Goal: Task Accomplishment & Management: Manage account settings

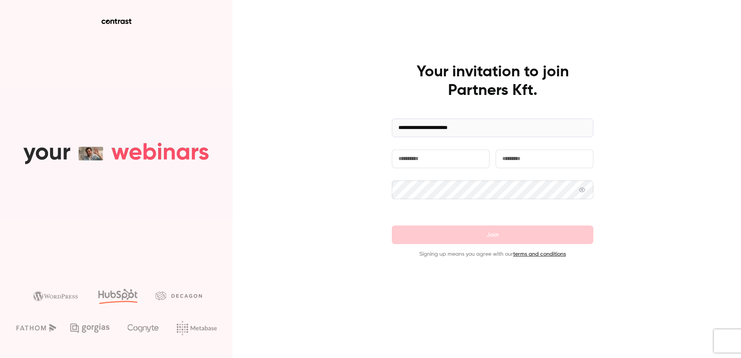
click at [467, 164] on input "text" at bounding box center [441, 159] width 98 height 19
type input "*****"
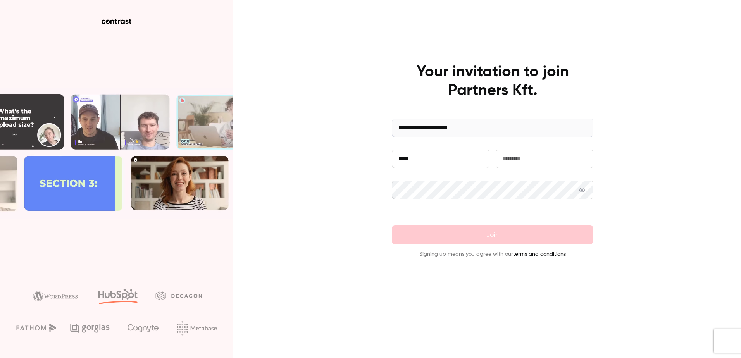
type input "*******"
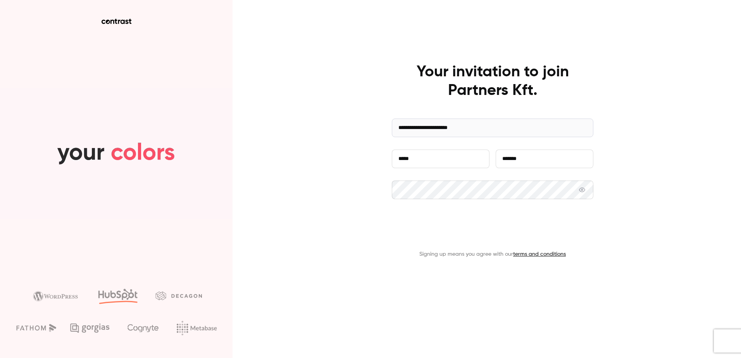
click at [479, 233] on button "Join" at bounding box center [493, 235] width 202 height 19
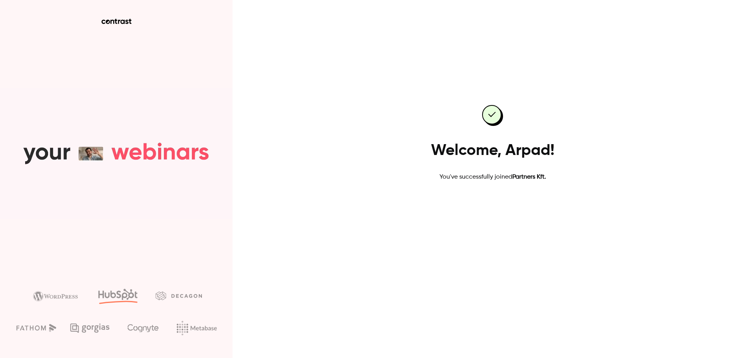
click at [498, 205] on link "Go to dashboard" at bounding box center [493, 206] width 66 height 19
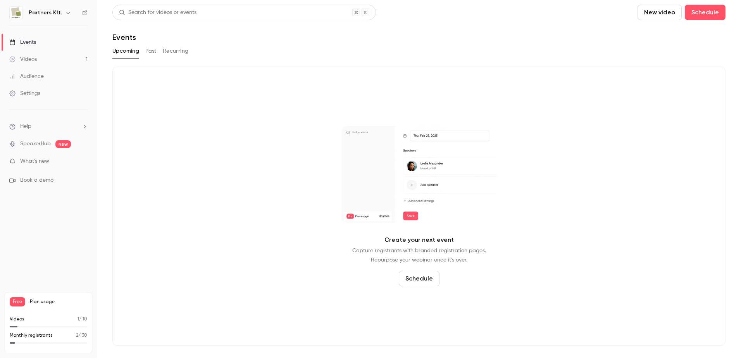
click at [30, 88] on link "Settings" at bounding box center [48, 93] width 97 height 17
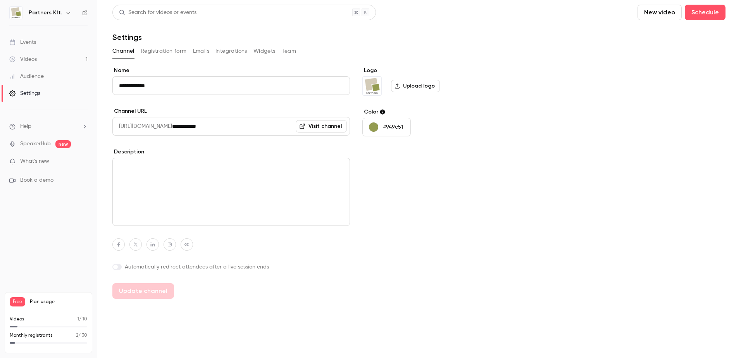
click at [179, 55] on button "Registration form" at bounding box center [164, 51] width 46 height 12
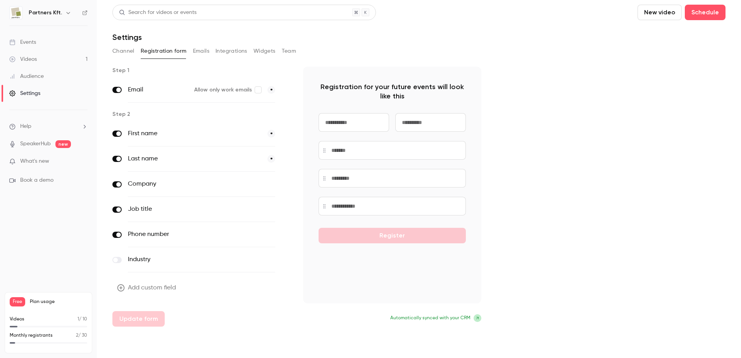
click at [203, 51] on button "Emails" at bounding box center [201, 51] width 16 height 12
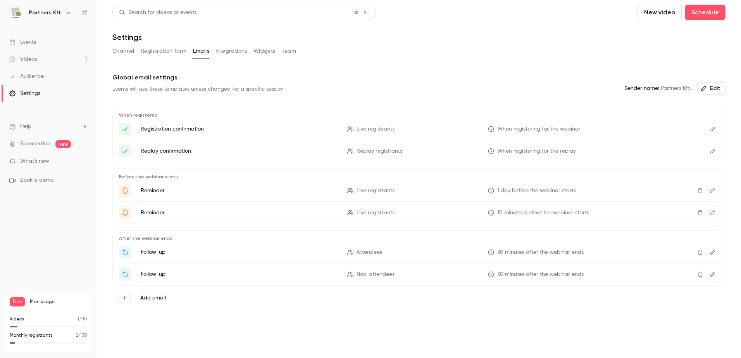
click at [230, 52] on button "Integrations" at bounding box center [231, 51] width 32 height 12
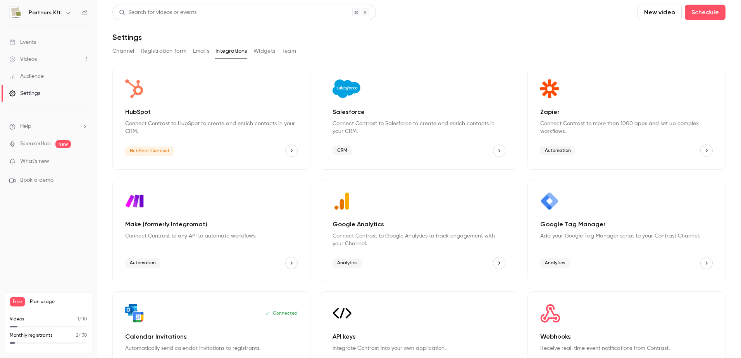
scroll to position [33, 0]
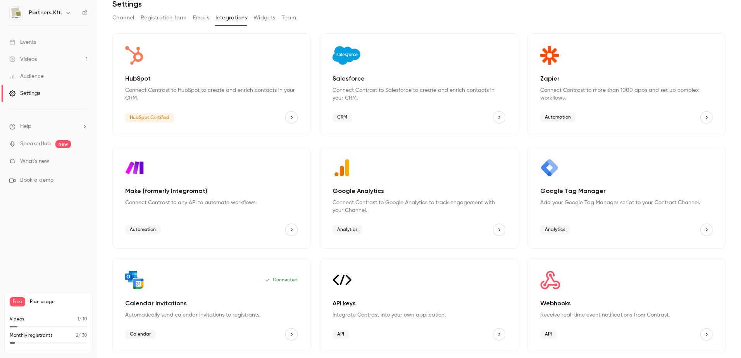
click at [391, 297] on div "API keys Integrate Contrast into your own application. API" at bounding box center [419, 305] width 198 height 95
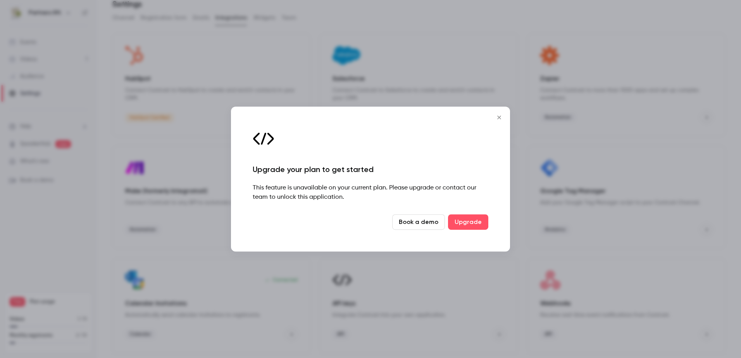
click at [498, 119] on icon "Close" at bounding box center [498, 117] width 3 height 3
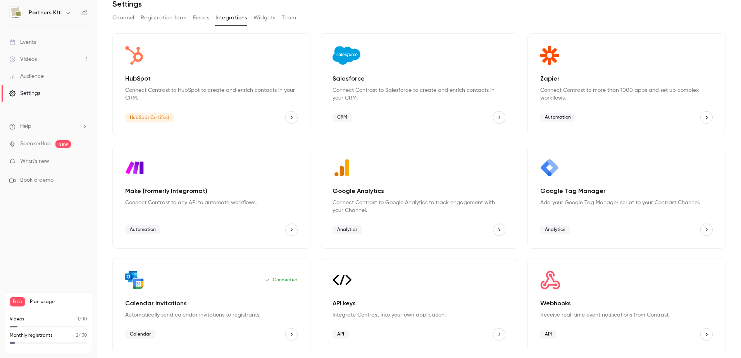
scroll to position [0, 0]
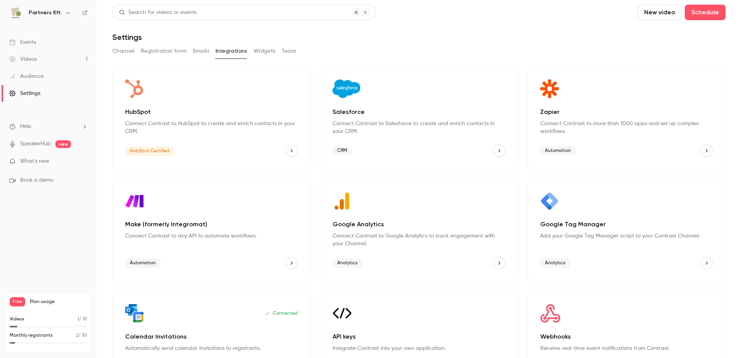
click at [263, 52] on button "Widgets" at bounding box center [264, 51] width 22 height 12
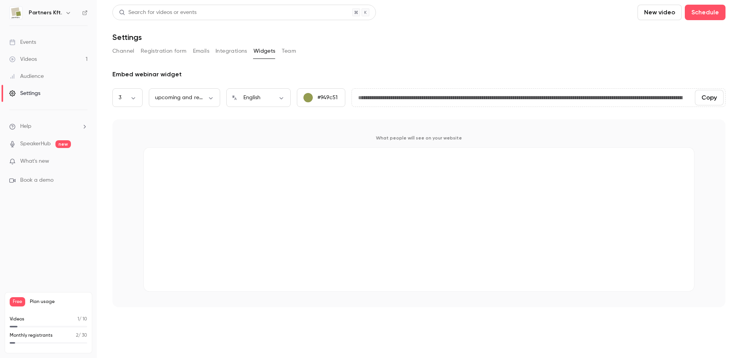
click at [282, 53] on button "Team" at bounding box center [289, 51] width 15 height 12
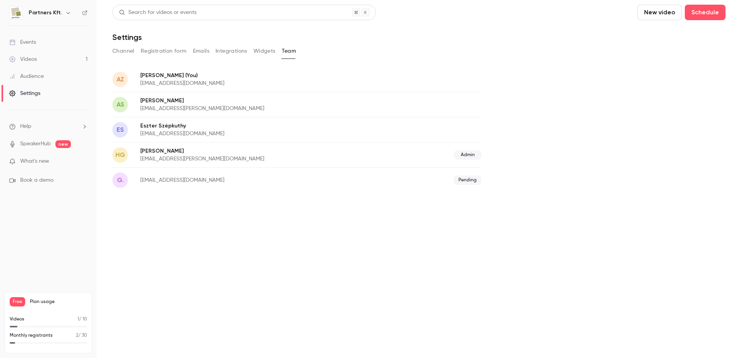
click at [130, 53] on button "Channel" at bounding box center [123, 51] width 22 height 12
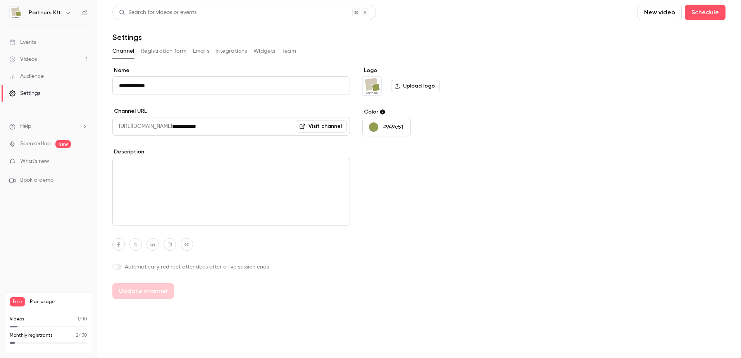
click at [54, 143] on p "SpeakerHub new" at bounding box center [40, 144] width 62 height 8
click at [45, 169] on ul "Help SpeakerHub new What's new Book a demo" at bounding box center [48, 153] width 97 height 87
click at [27, 160] on span "What's new" at bounding box center [34, 161] width 29 height 8
click at [600, 163] on div at bounding box center [370, 179] width 741 height 358
click at [86, 126] on icon "help-dropdown-opener" at bounding box center [84, 127] width 6 height 6
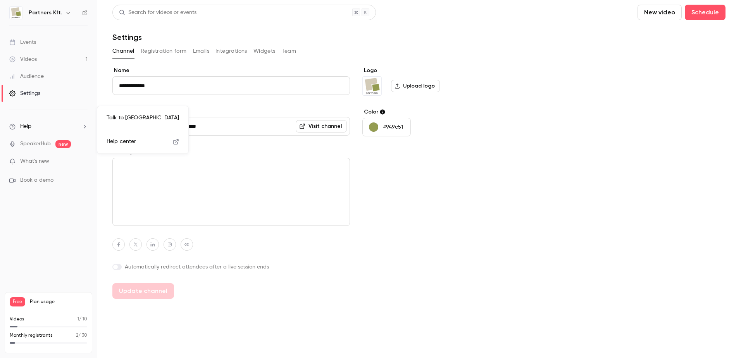
click at [145, 140] on link "Help center" at bounding box center [142, 141] width 85 height 21
